Goal: Information Seeking & Learning: Check status

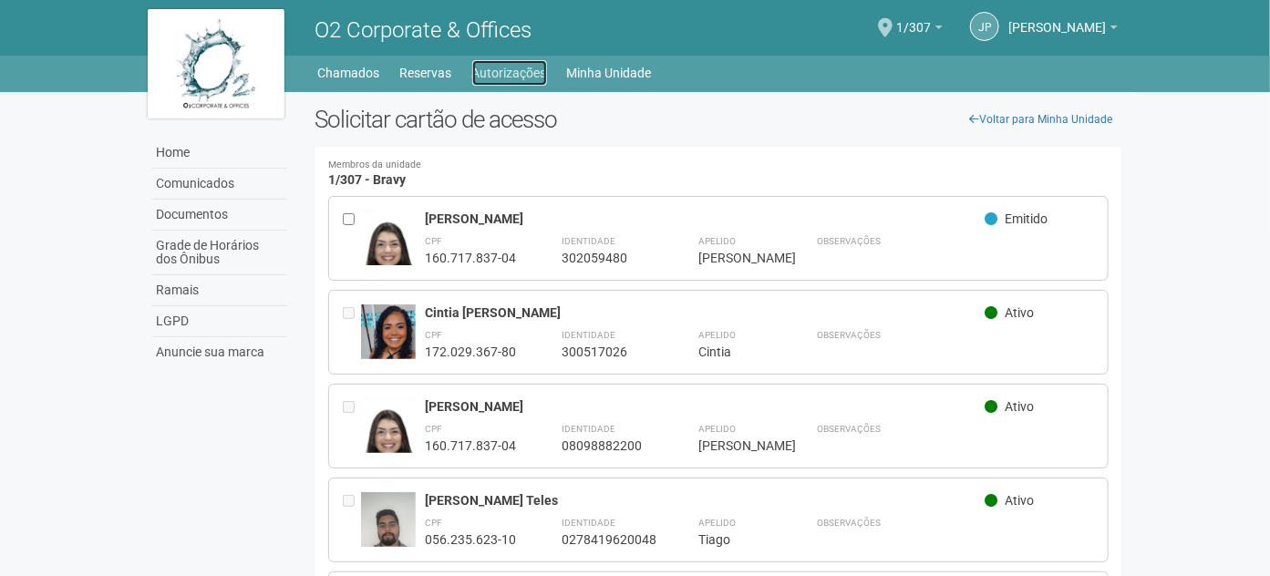
click at [482, 65] on link "Autorizações" at bounding box center [509, 73] width 75 height 26
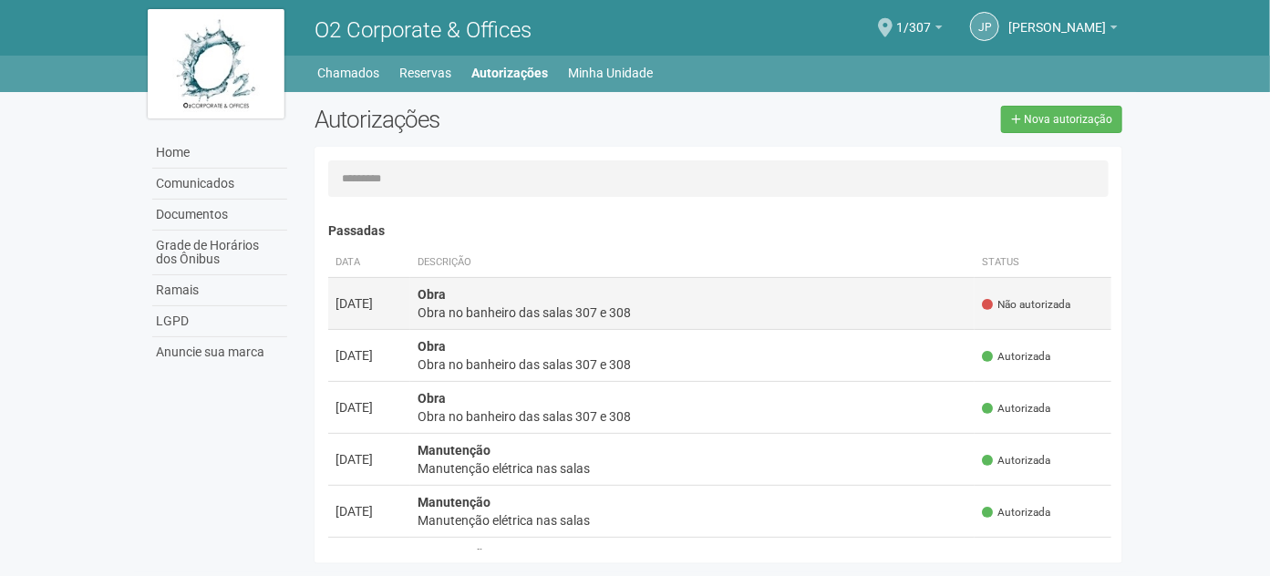
click at [611, 295] on td "Obra Obra no banheiro das salas 307 e 308" at bounding box center [692, 303] width 565 height 52
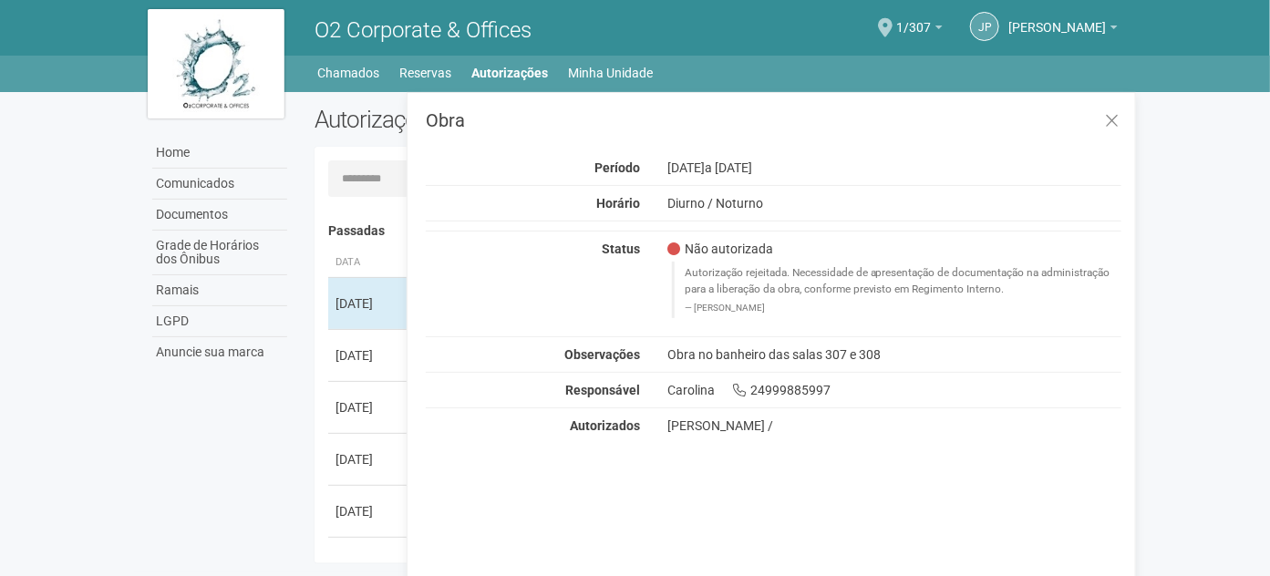
click at [155, 417] on div "Home Comunicados Documentos Grade de Horários dos Ônibus Ramais LGPD Anuncie su…" at bounding box center [635, 332] width 1003 height 481
click at [1111, 131] on button at bounding box center [1111, 121] width 37 height 39
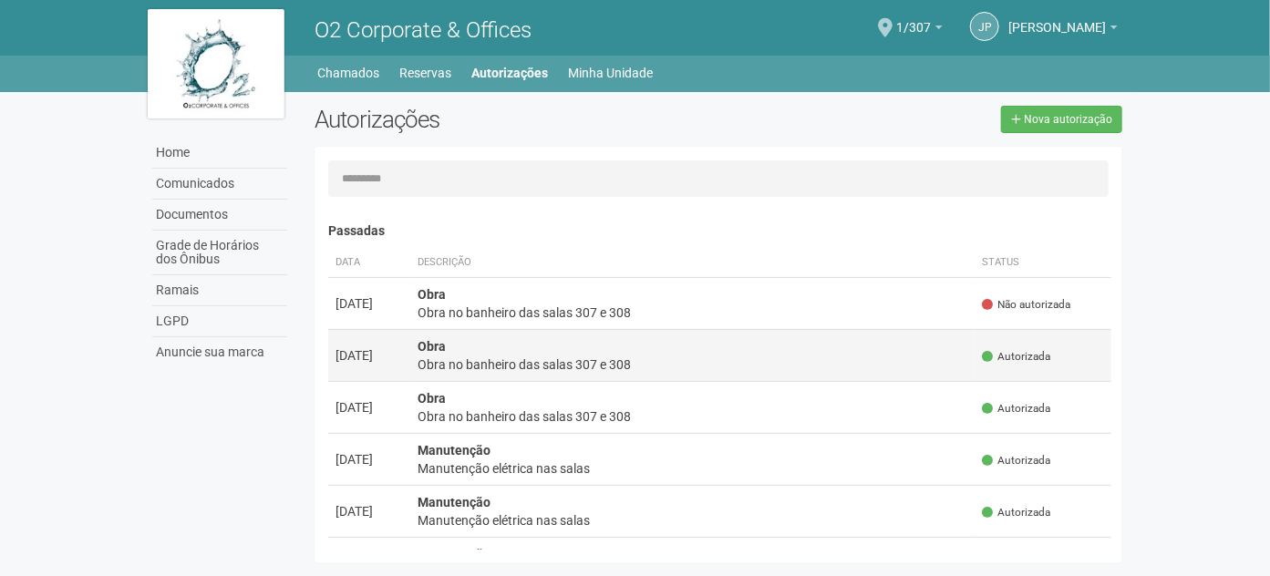
click at [683, 356] on div "Obra no banheiro das salas 307 e 308" at bounding box center [693, 365] width 551 height 18
